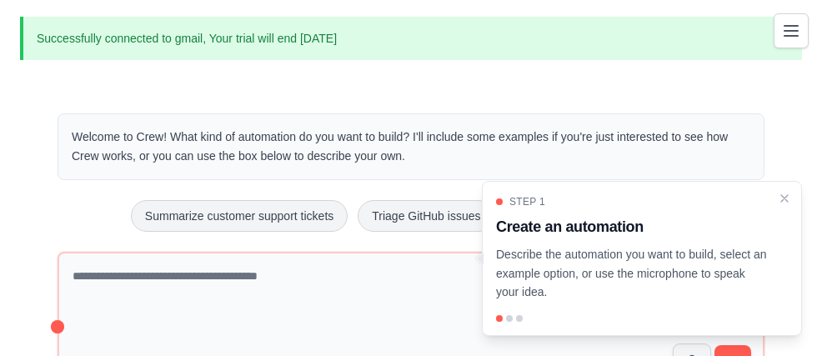
click at [0, 0] on link "Automations" at bounding box center [0, 0] width 0 height 0
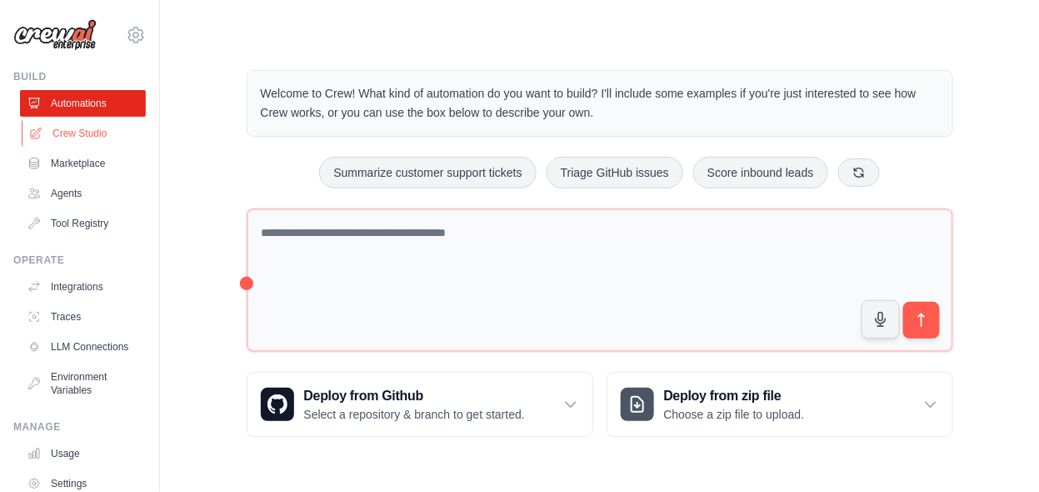
click at [80, 137] on link "Crew Studio" at bounding box center [85, 133] width 126 height 27
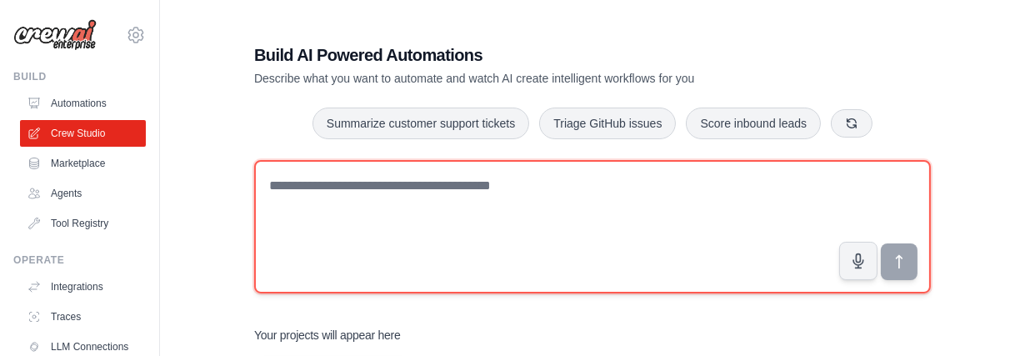
click at [398, 227] on textarea at bounding box center [592, 226] width 677 height 133
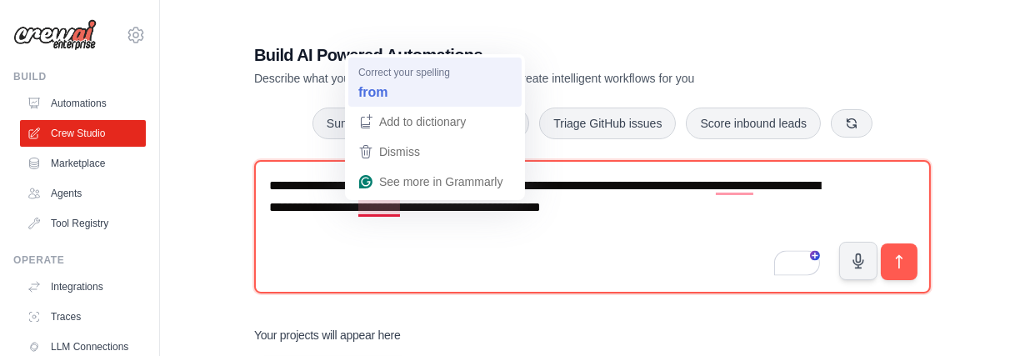
type textarea "**********"
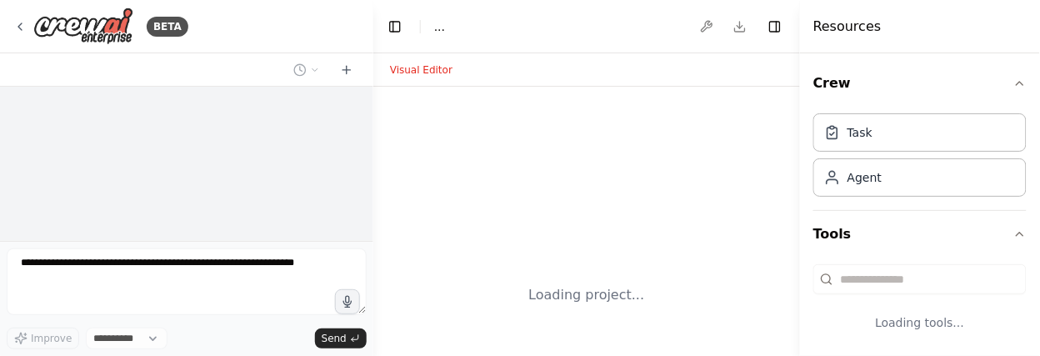
select select "****"
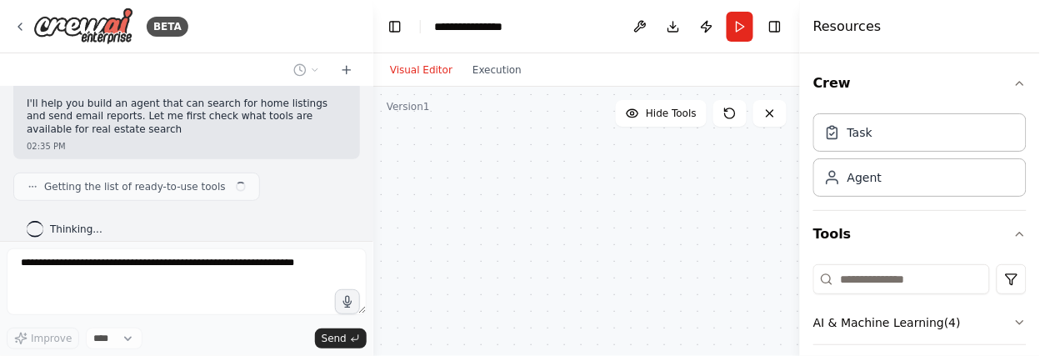
scroll to position [134, 0]
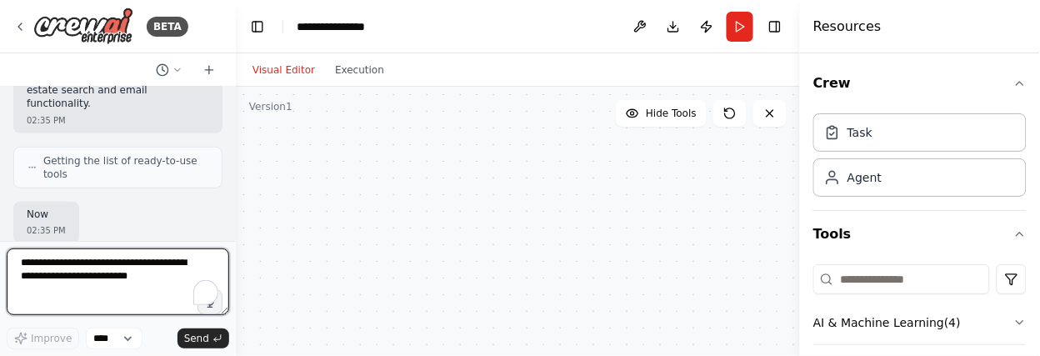
drag, startPoint x: 373, startPoint y: 184, endPoint x: 224, endPoint y: 159, distance: 150.4
click at [229, 159] on div at bounding box center [232, 178] width 7 height 356
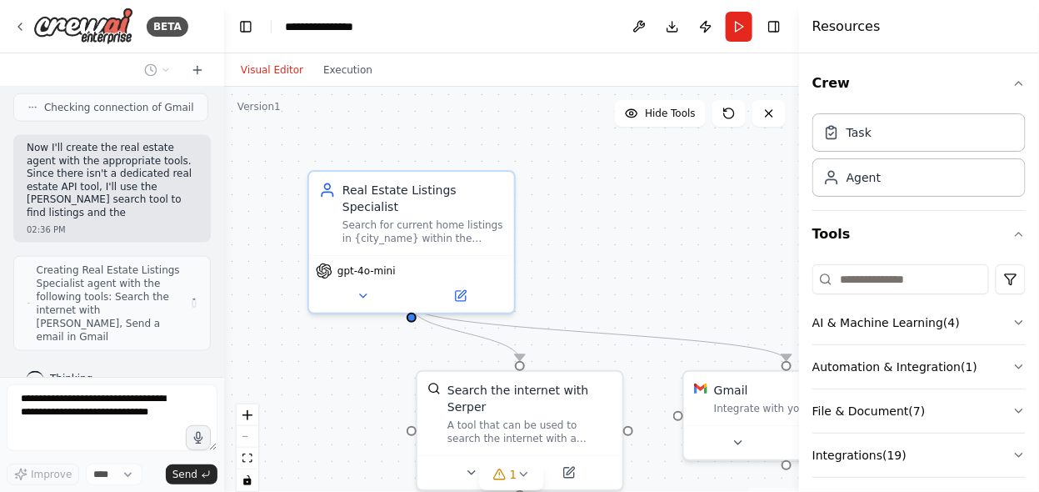
scroll to position [677, 0]
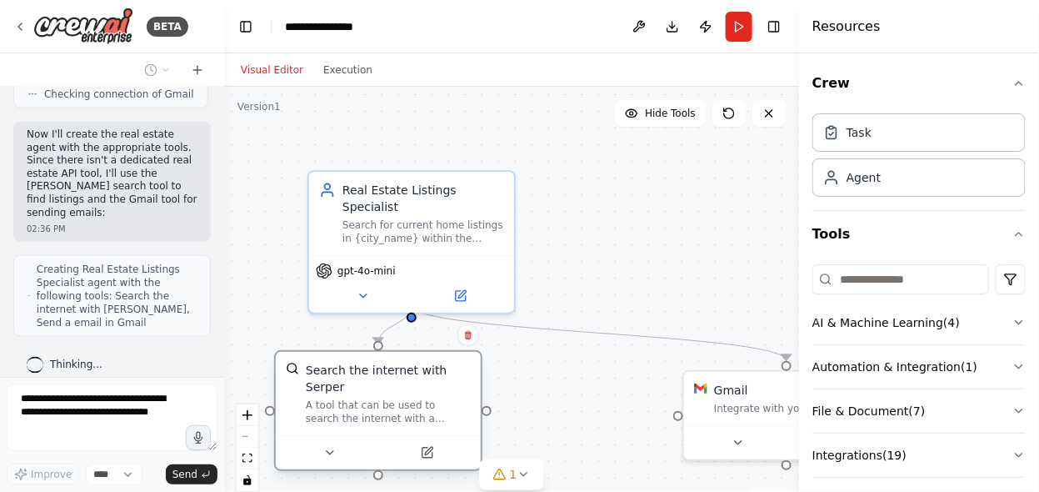
drag, startPoint x: 558, startPoint y: 383, endPoint x: 391, endPoint y: 369, distance: 167.3
click at [391, 355] on div "Search the internet with Serper" at bounding box center [388, 378] width 165 height 33
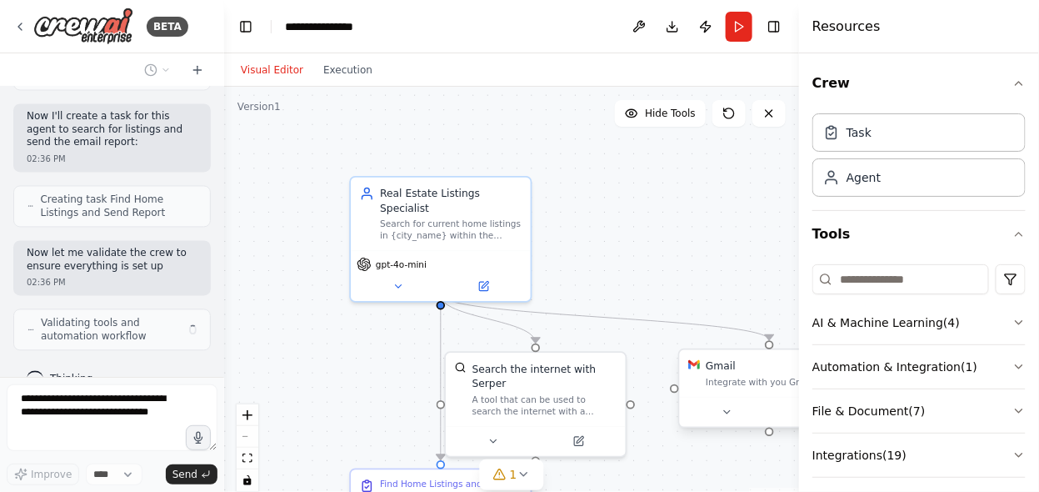
scroll to position [948, 0]
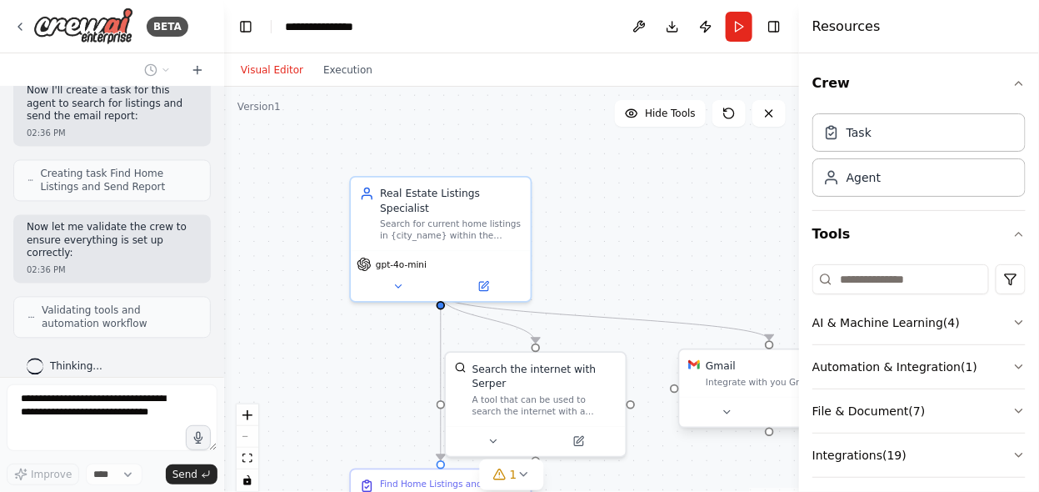
click at [727, 355] on div at bounding box center [770, 412] width 168 height 18
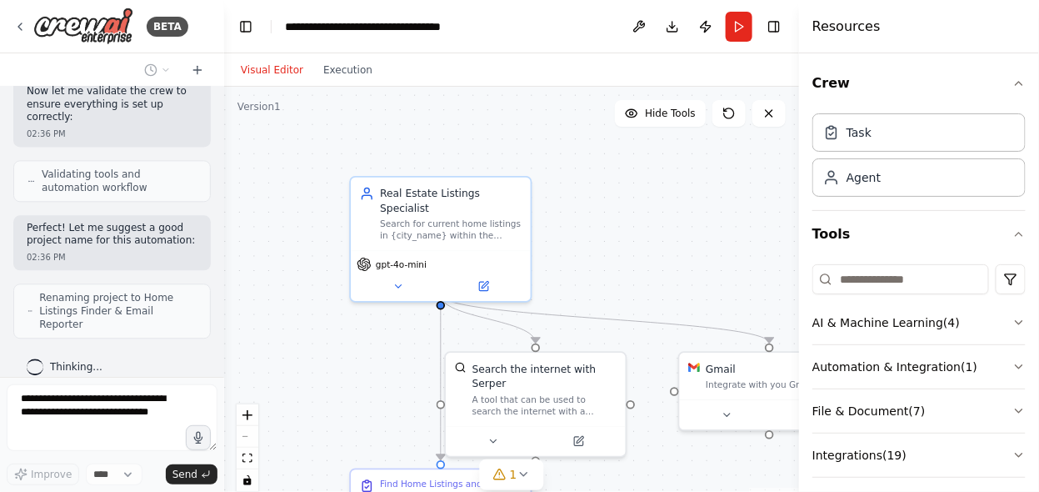
scroll to position [1072, 0]
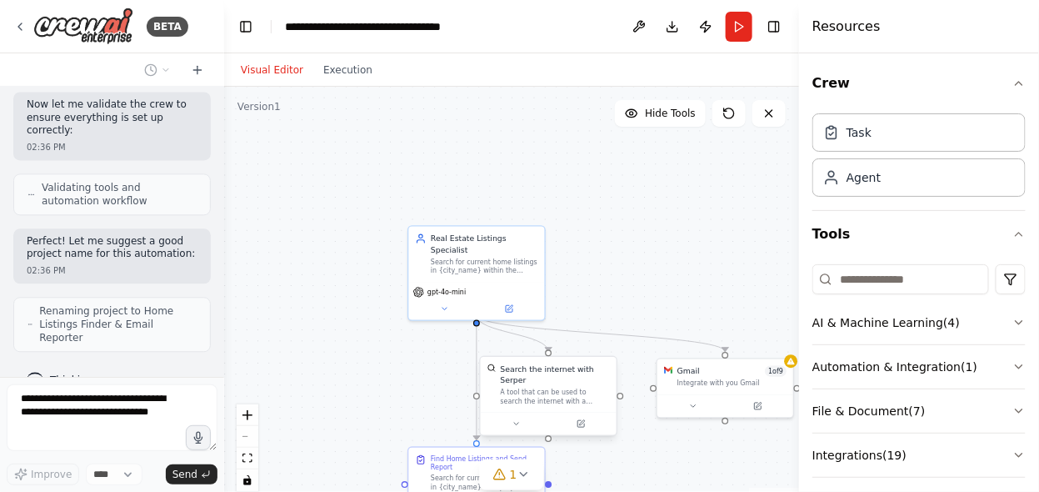
click at [588, 355] on div "A tool that can be used to search the internet with a search_query. Supports di…" at bounding box center [555, 397] width 109 height 18
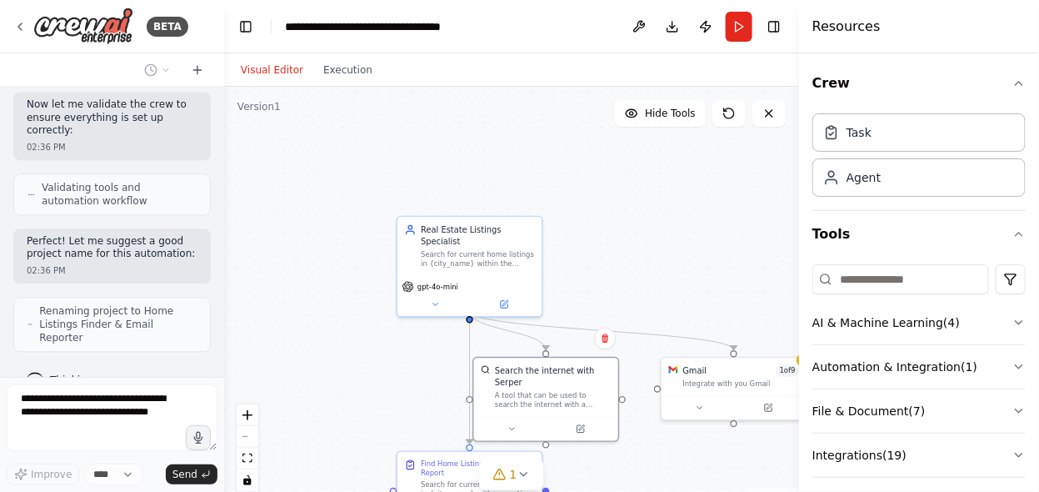
click at [633, 232] on div ".deletable-edge-delete-btn { width: 20px; height: 20px; border: 0px solid #ffff…" at bounding box center [511, 295] width 575 height 417
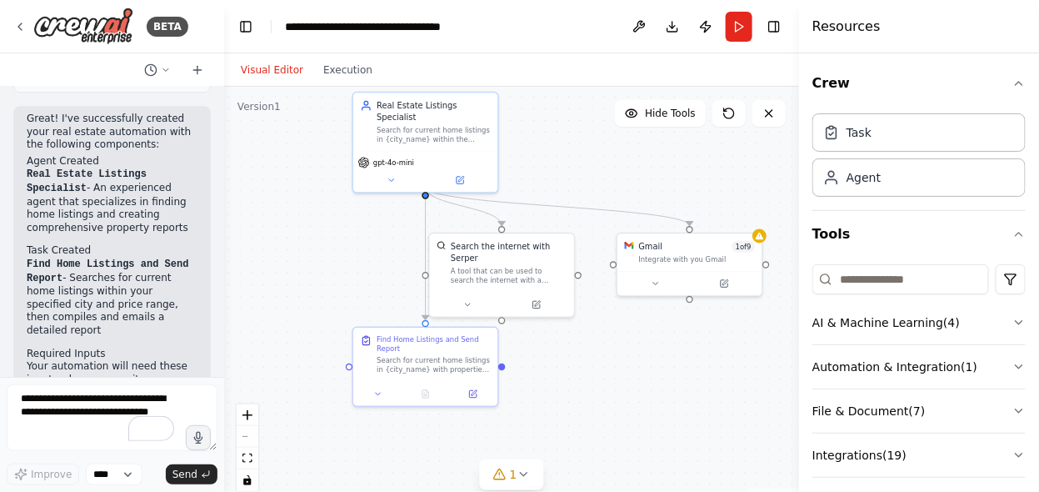
drag, startPoint x: 648, startPoint y: 267, endPoint x: 603, endPoint y: 143, distance: 131.3
click at [603, 143] on div ".deletable-edge-delete-btn { width: 20px; height: 20px; border: 0px solid #ffff…" at bounding box center [511, 295] width 575 height 417
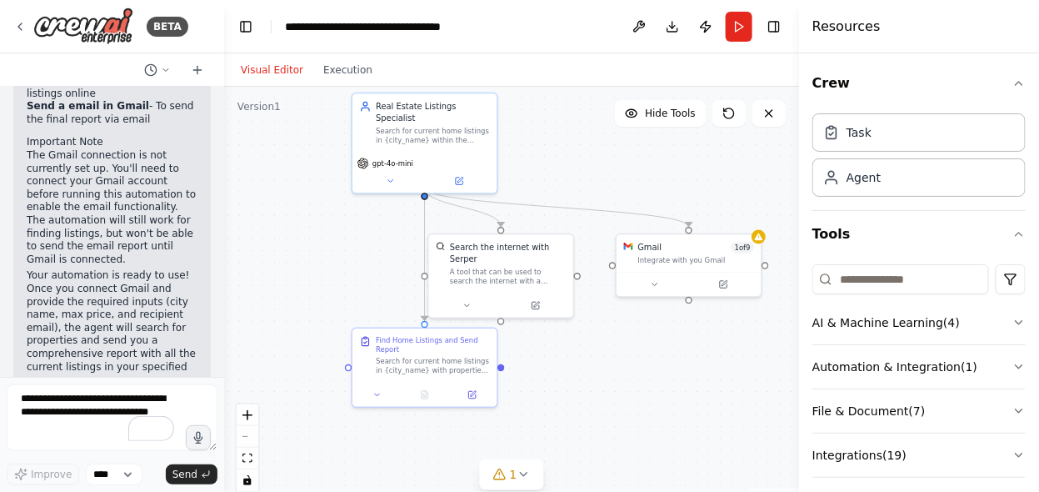
scroll to position [1763, 0]
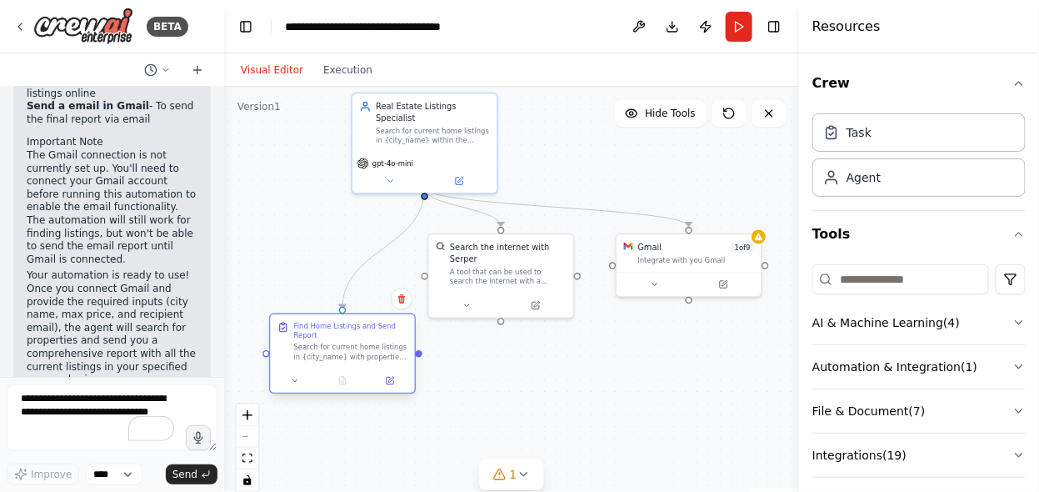
drag, startPoint x: 461, startPoint y: 352, endPoint x: 376, endPoint y: 337, distance: 86.3
click at [376, 337] on div "Find Home Listings and Send Report" at bounding box center [351, 331] width 114 height 19
click at [689, 262] on div "Integrate with you Gmail" at bounding box center [696, 257] width 117 height 9
click at [689, 262] on div "Integrate with you Gmail" at bounding box center [702, 257] width 117 height 9
click at [659, 284] on icon at bounding box center [660, 282] width 9 height 9
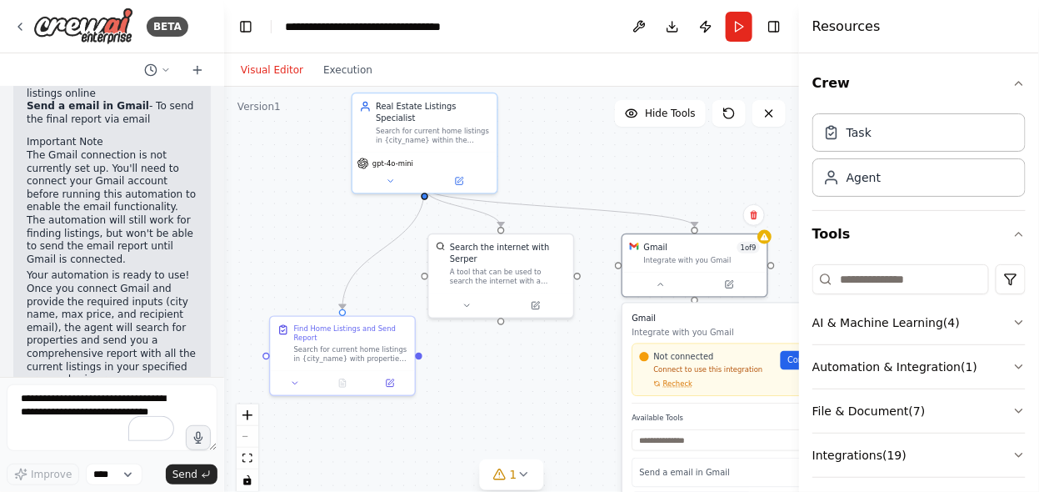
click at [795, 355] on button "Toggle Sidebar" at bounding box center [799, 246] width 13 height 492
click at [722, 355] on input "text" at bounding box center [738, 439] width 213 height 21
drag, startPoint x: 685, startPoint y: 172, endPoint x: 621, endPoint y: 173, distance: 64.2
click at [621, 173] on div ".deletable-edge-delete-btn { width: 20px; height: 20px; border: 0px solid #ffff…" at bounding box center [511, 295] width 575 height 417
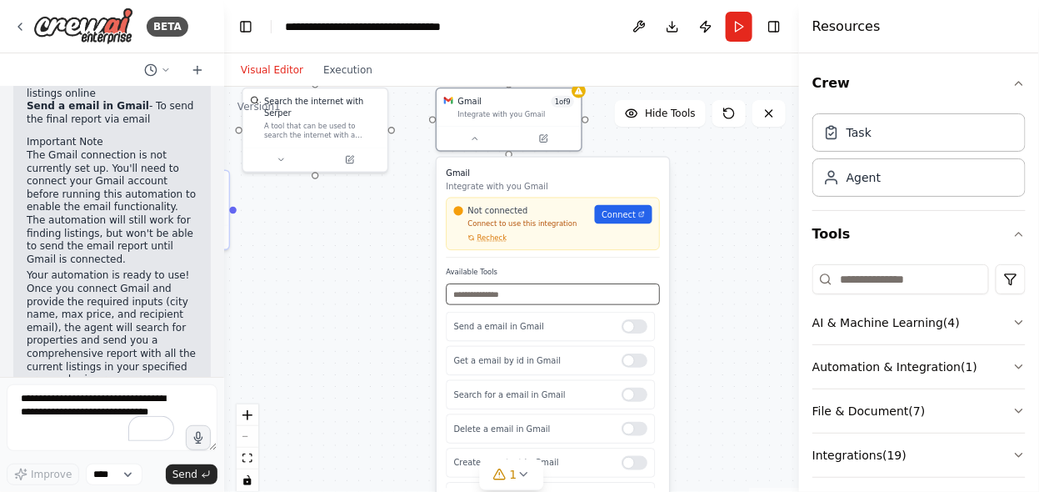
drag, startPoint x: 483, startPoint y: 387, endPoint x: 294, endPoint y: 240, distance: 238.7
click at [294, 240] on div ".deletable-edge-delete-btn { width: 20px; height: 20px; border: 0px solid #ffff…" at bounding box center [511, 295] width 575 height 417
click at [610, 215] on span "Connect" at bounding box center [618, 214] width 34 height 12
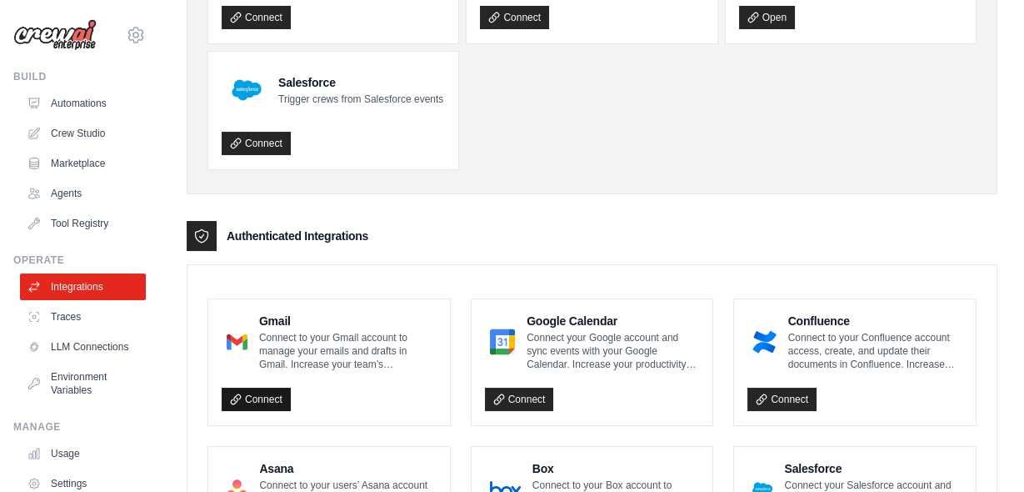
click at [271, 397] on link "Connect" at bounding box center [256, 399] width 69 height 23
